Goal: Obtain resource: Obtain resource

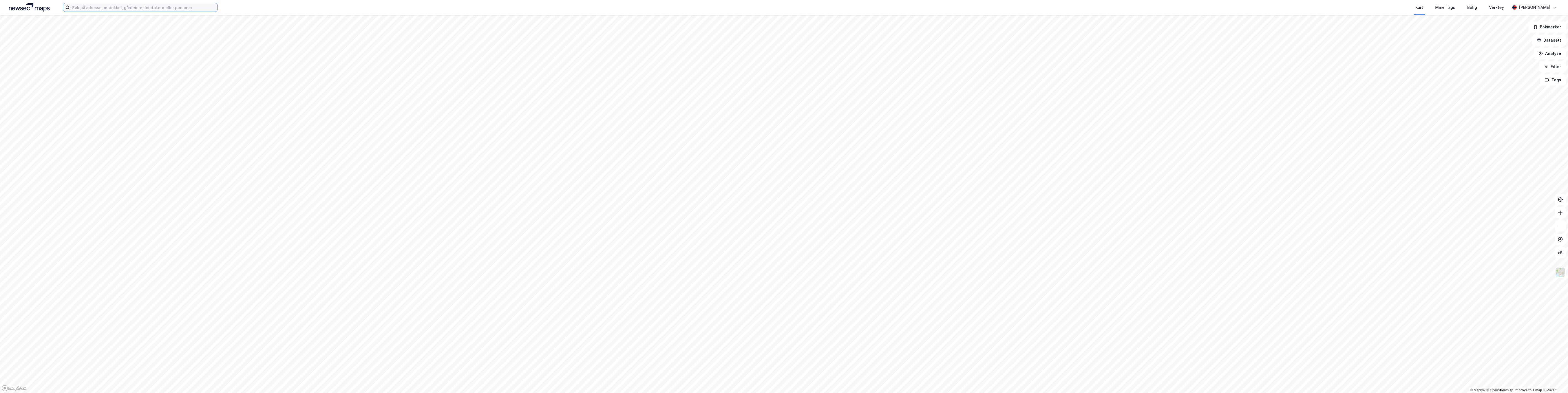
click at [156, 7] on input at bounding box center [143, 7] width 147 height 8
click at [153, 31] on span "Eiendom • 3909-1113-1-0-0" at bounding box center [146, 33] width 46 height 5
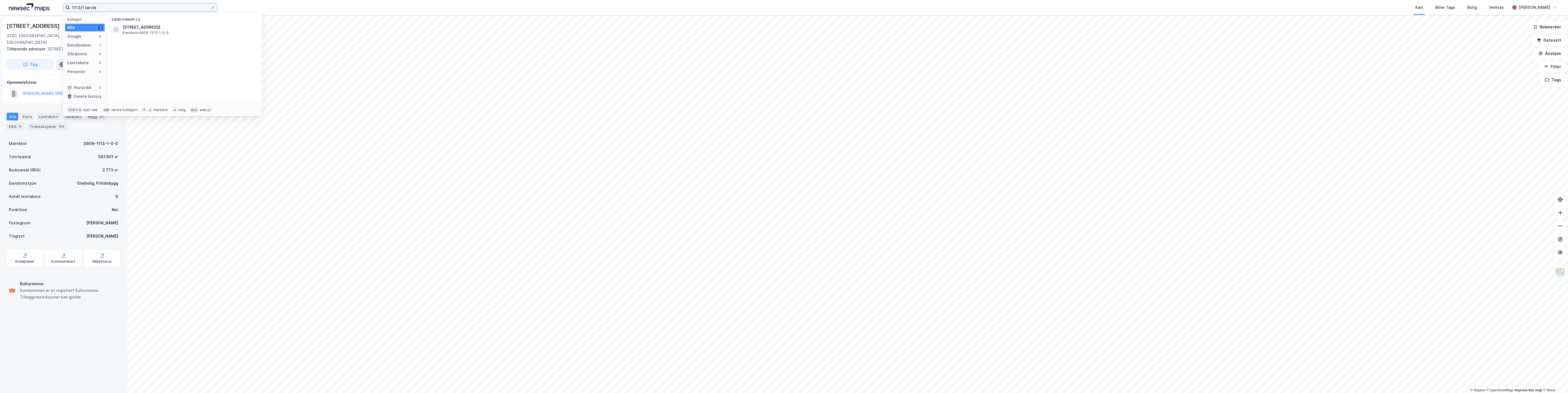
drag, startPoint x: 106, startPoint y: 8, endPoint x: 64, endPoint y: 14, distance: 42.4
click at [64, 11] on div "1113/1 larvik Kategori Alle 1 Google 0 Eiendommer 1 Gårdeiere 0 Leietakere 0 Pe…" at bounding box center [140, 8] width 155 height 9
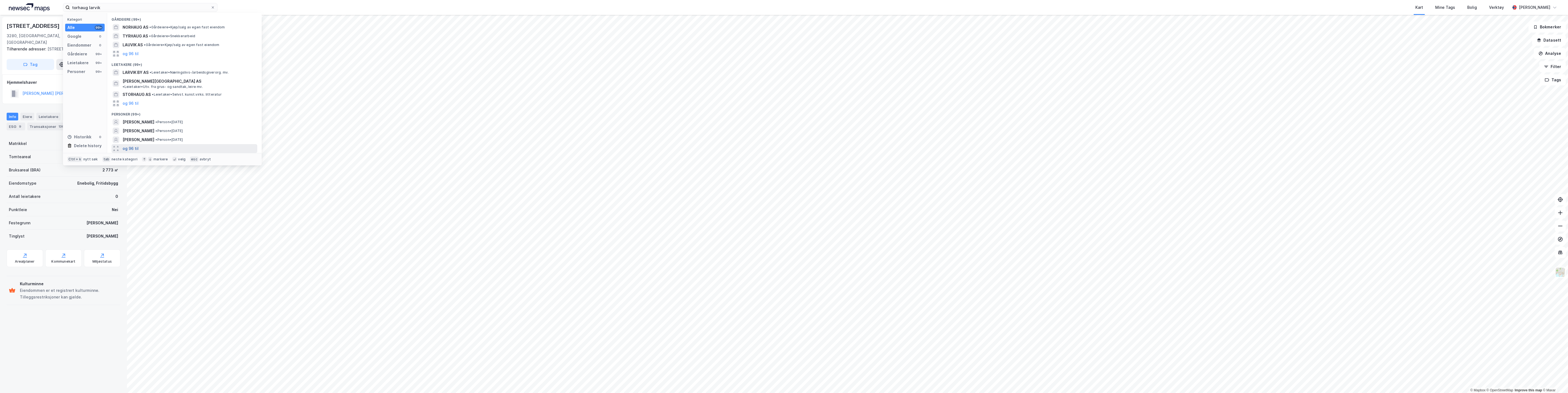
click at [133, 146] on button "og 96 til" at bounding box center [130, 149] width 16 height 7
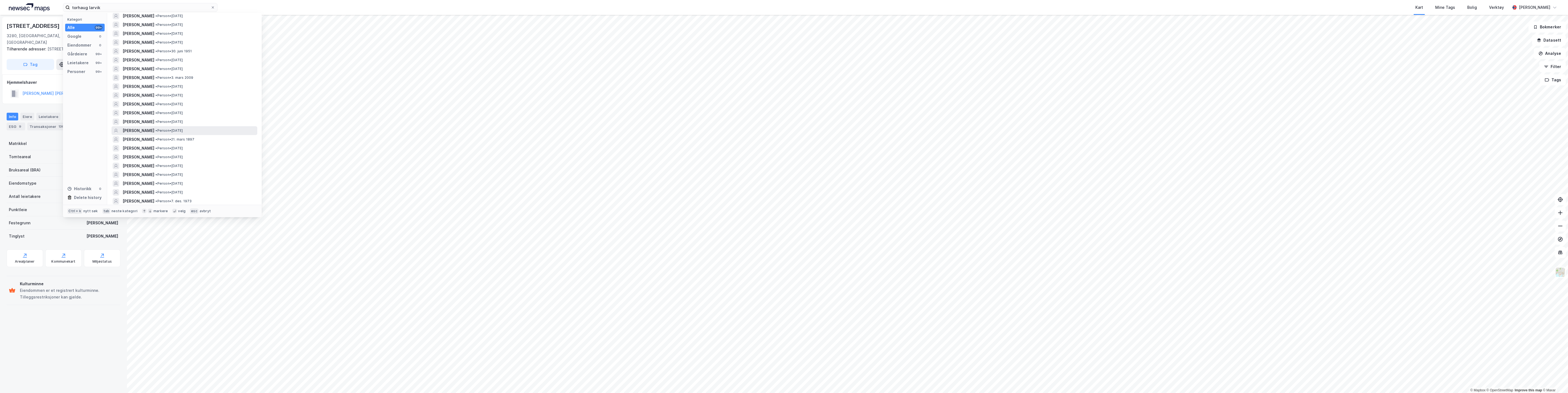
scroll to position [781, 0]
click at [136, 176] on span "[PERSON_NAME]" at bounding box center [138, 179] width 31 height 7
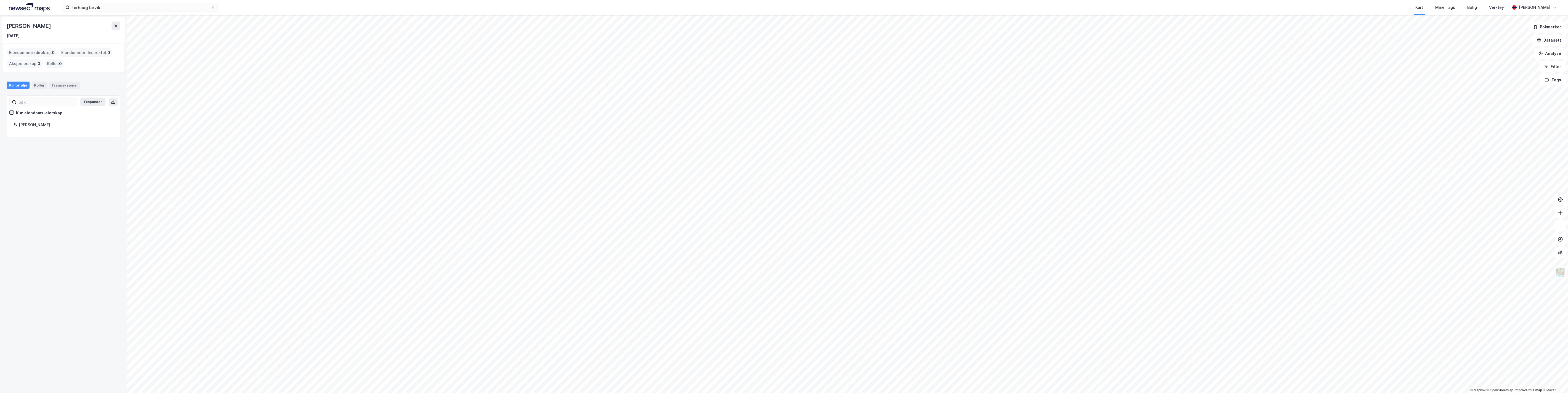
click at [13, 113] on icon at bounding box center [12, 112] width 4 height 4
click at [45, 53] on div "Eiendommer (direkte) : 0" at bounding box center [31, 53] width 50 height 9
click at [87, 51] on div "Eiendommer (Indirekte) : 0" at bounding box center [85, 53] width 53 height 9
click at [105, 8] on input "torhaug larvik" at bounding box center [140, 7] width 141 height 8
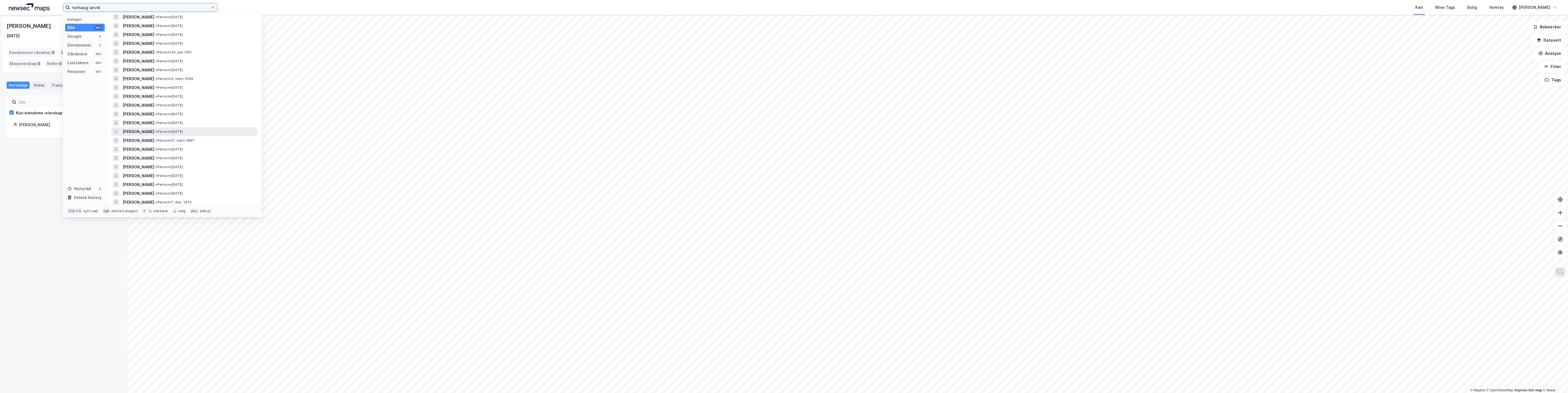
scroll to position [781, 0]
click at [71, 53] on div "Gårdeiere" at bounding box center [77, 54] width 20 height 7
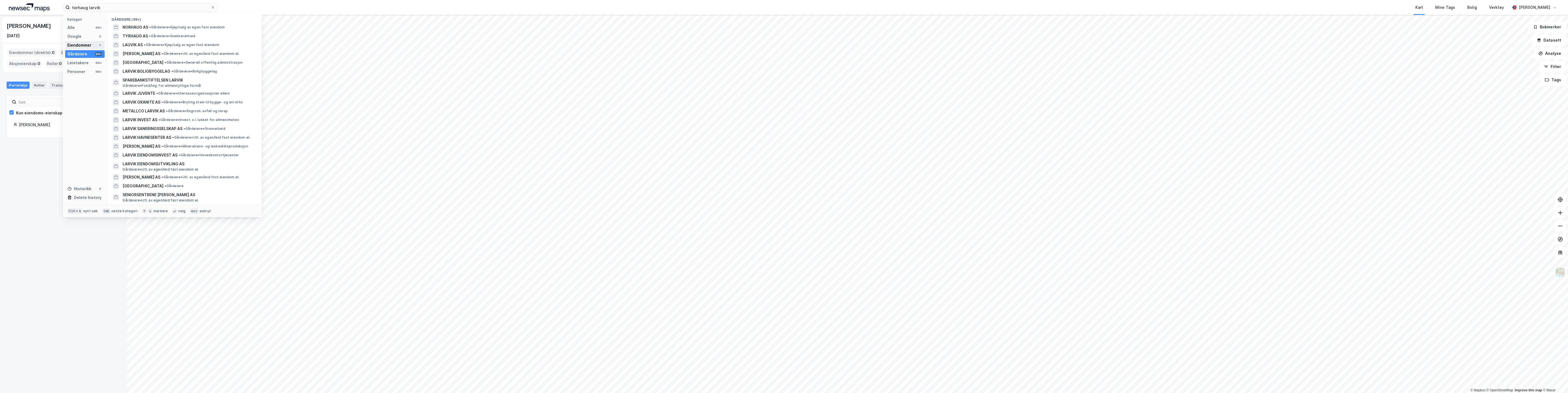
click at [77, 42] on div "Eiendommer" at bounding box center [79, 45] width 24 height 7
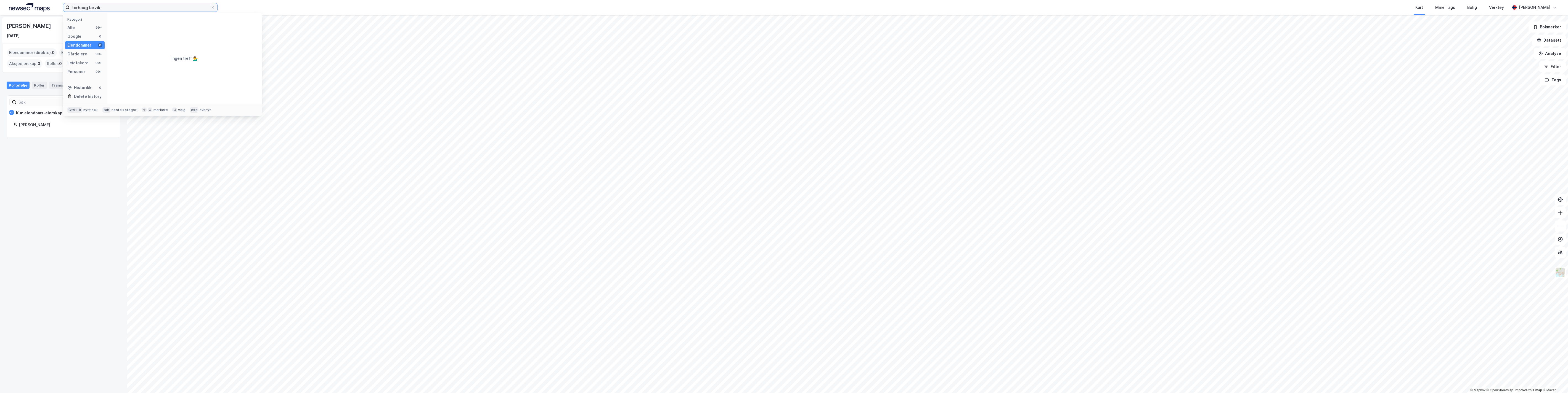
drag, startPoint x: 111, startPoint y: 6, endPoint x: 48, endPoint y: 11, distance: 63.2
click at [48, 11] on div "torhaug larvik Kategori Alle 99+ Google 0 Eiendommer 0 Gårdeiere 99+ Leietakere…" at bounding box center [784, 7] width 1568 height 15
click at [159, 30] on span "[STREET_ADDRESS]" at bounding box center [189, 27] width 133 height 7
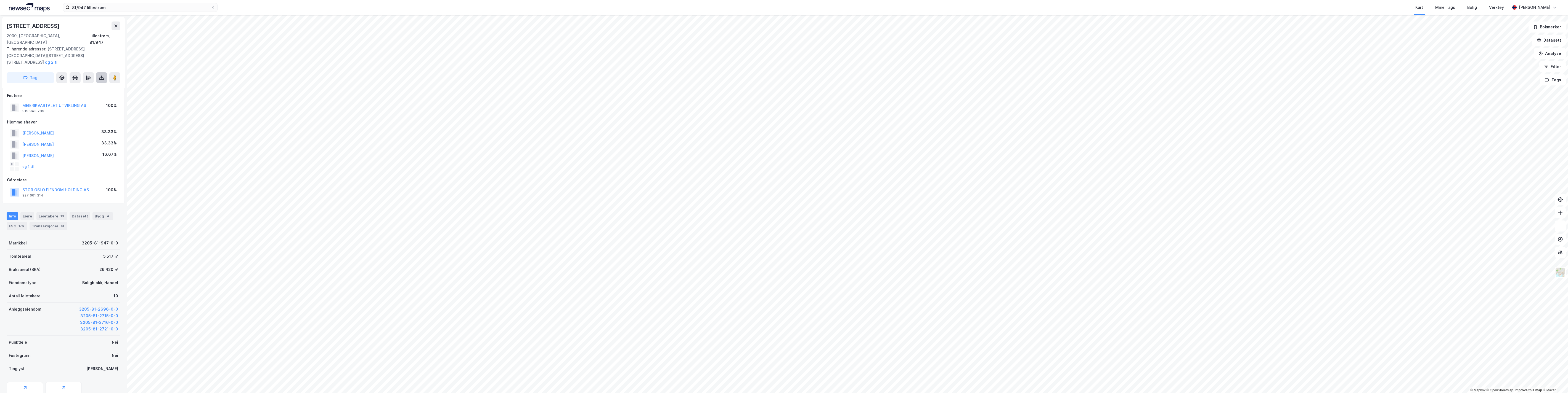
click at [100, 75] on icon at bounding box center [101, 77] width 5 height 5
click at [89, 87] on div "Last ned grunnbok" at bounding box center [74, 89] width 32 height 5
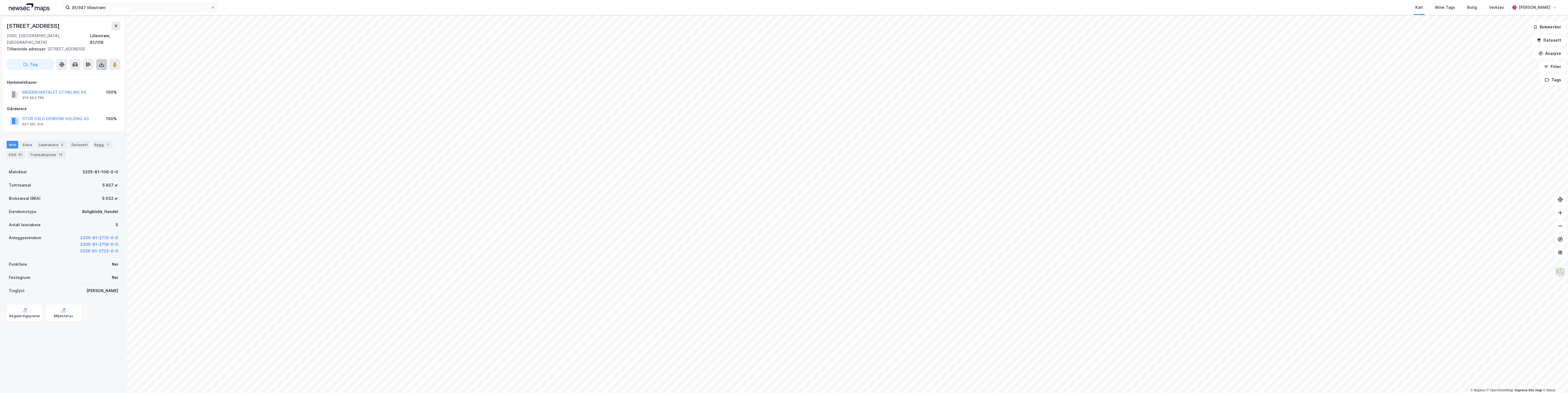
click at [100, 62] on icon at bounding box center [101, 64] width 5 height 5
click at [75, 74] on div "Last ned grunnbok" at bounding box center [74, 76] width 32 height 5
click at [79, 8] on input "81/947 lillestrøm" at bounding box center [140, 7] width 141 height 8
click at [84, 5] on input "81/947 lillestrøm" at bounding box center [140, 7] width 141 height 8
click at [83, 6] on input "81/947 lillestrøm" at bounding box center [140, 7] width 141 height 8
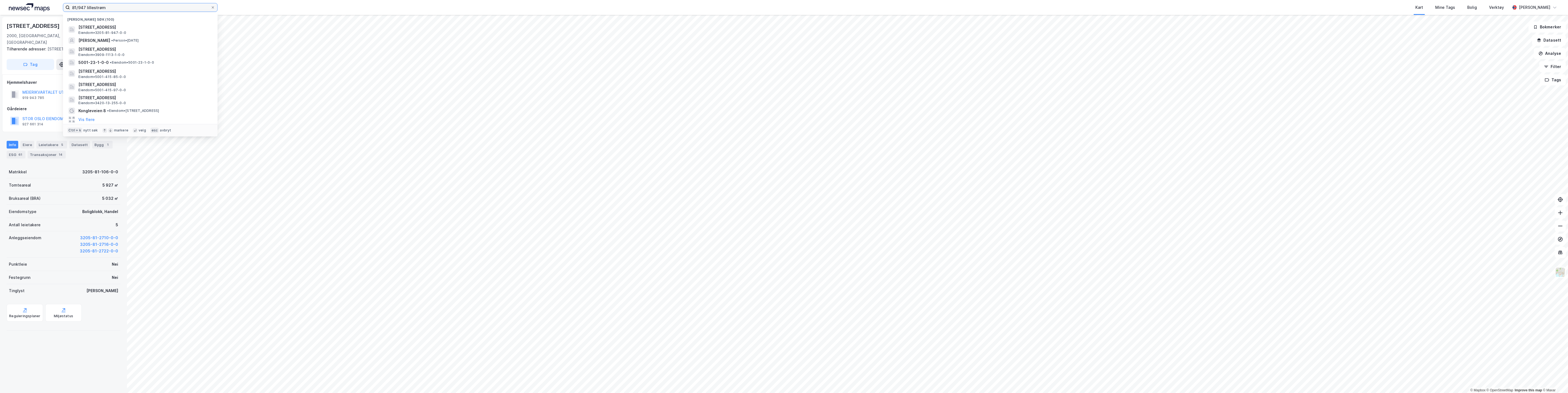
click at [83, 6] on input "81/947 lillestrøm" at bounding box center [140, 7] width 141 height 8
type input "81/63 lillestrøm"
click at [143, 28] on span "[STREET_ADDRESS]" at bounding box center [189, 27] width 133 height 7
